Goal: Task Accomplishment & Management: Manage account settings

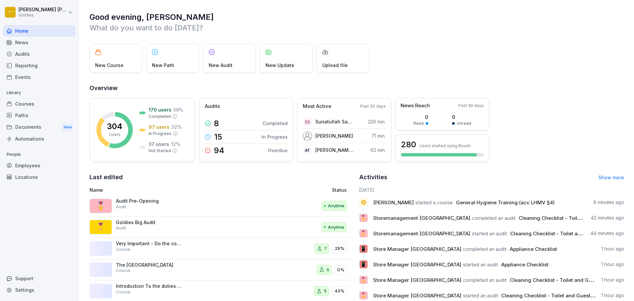
click at [33, 105] on div "Courses" at bounding box center [39, 104] width 72 height 12
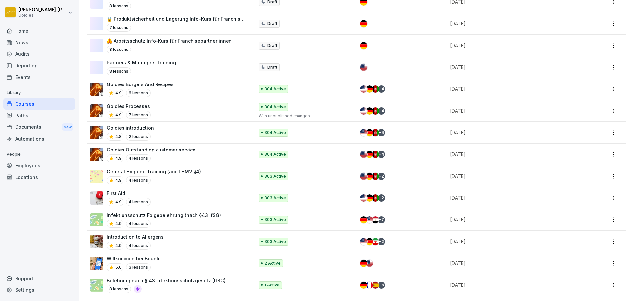
scroll to position [504, 0]
drag, startPoint x: 187, startPoint y: 112, endPoint x: 184, endPoint y: 101, distance: 10.7
click at [184, 101] on td "Goldies Processes 4.9 7 lessons" at bounding box center [171, 111] width 168 height 22
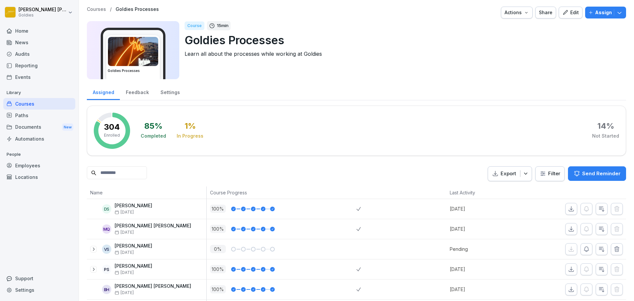
click at [562, 14] on icon "button" at bounding box center [565, 13] width 6 height 6
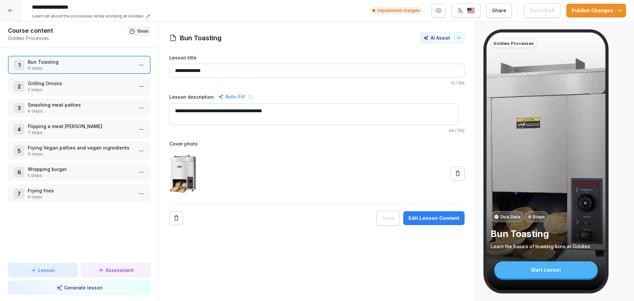
click at [70, 110] on p "6 steps" at bounding box center [81, 111] width 106 height 6
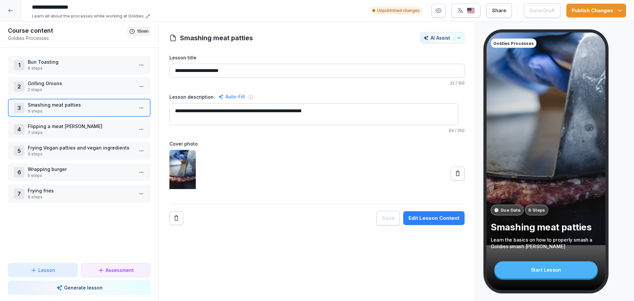
click at [454, 219] on button "Edit Lesson Content" at bounding box center [433, 218] width 61 height 14
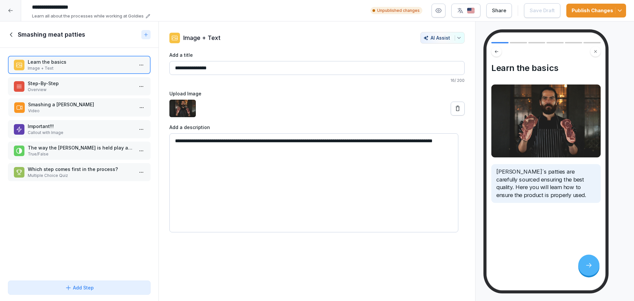
click at [91, 102] on p "Smashing a patty" at bounding box center [81, 104] width 106 height 7
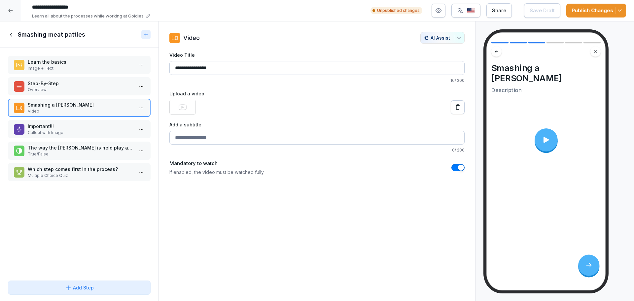
click at [88, 89] on p "Overview" at bounding box center [81, 90] width 106 height 6
